Goal: Information Seeking & Learning: Learn about a topic

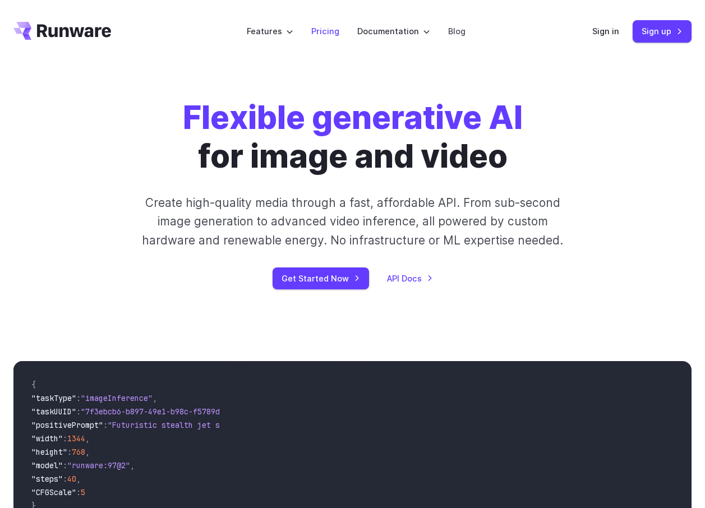
click at [327, 32] on link "Pricing" at bounding box center [325, 31] width 28 height 13
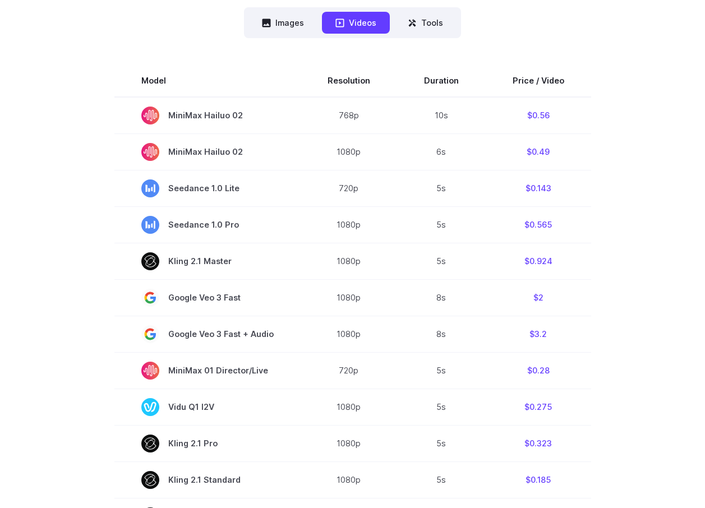
scroll to position [336, 0]
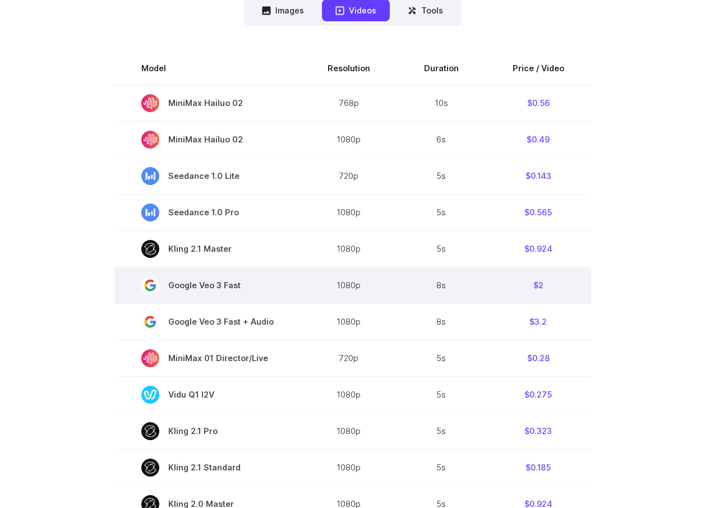
click at [247, 280] on span "Google Veo 3 Fast" at bounding box center [207, 285] width 132 height 18
click at [502, 289] on td "$2" at bounding box center [538, 285] width 105 height 36
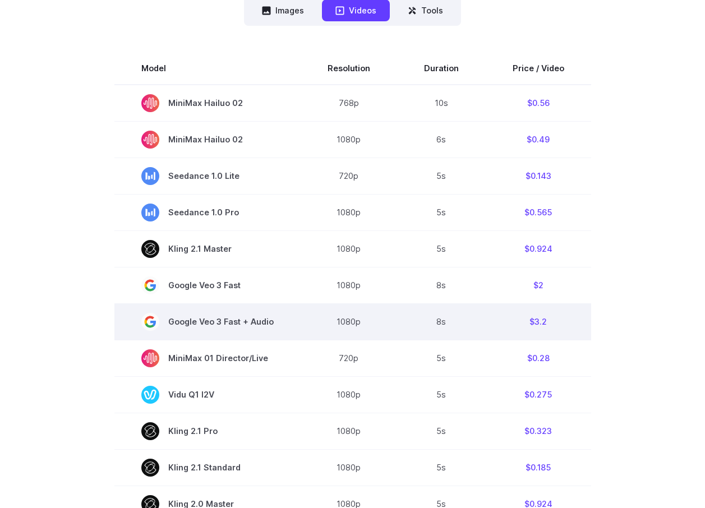
click at [250, 320] on span "Google Veo 3 Fast + Audio" at bounding box center [207, 322] width 132 height 18
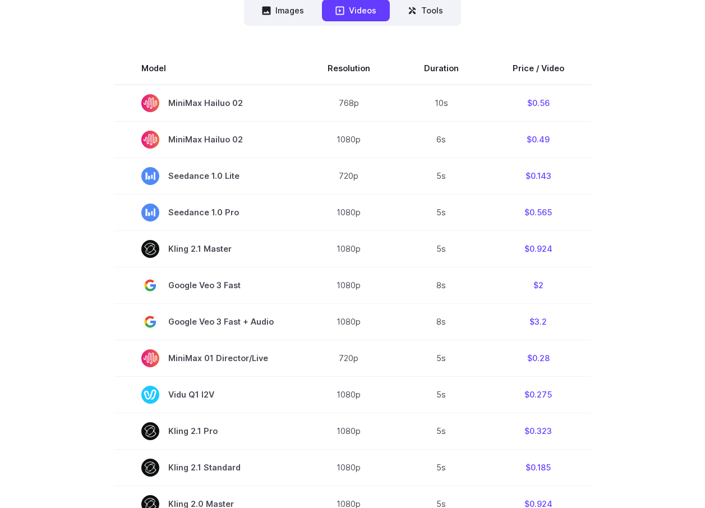
drag, startPoint x: 250, startPoint y: 320, endPoint x: -2, endPoint y: 253, distance: 260.6
